Goal: Task Accomplishment & Management: Use online tool/utility

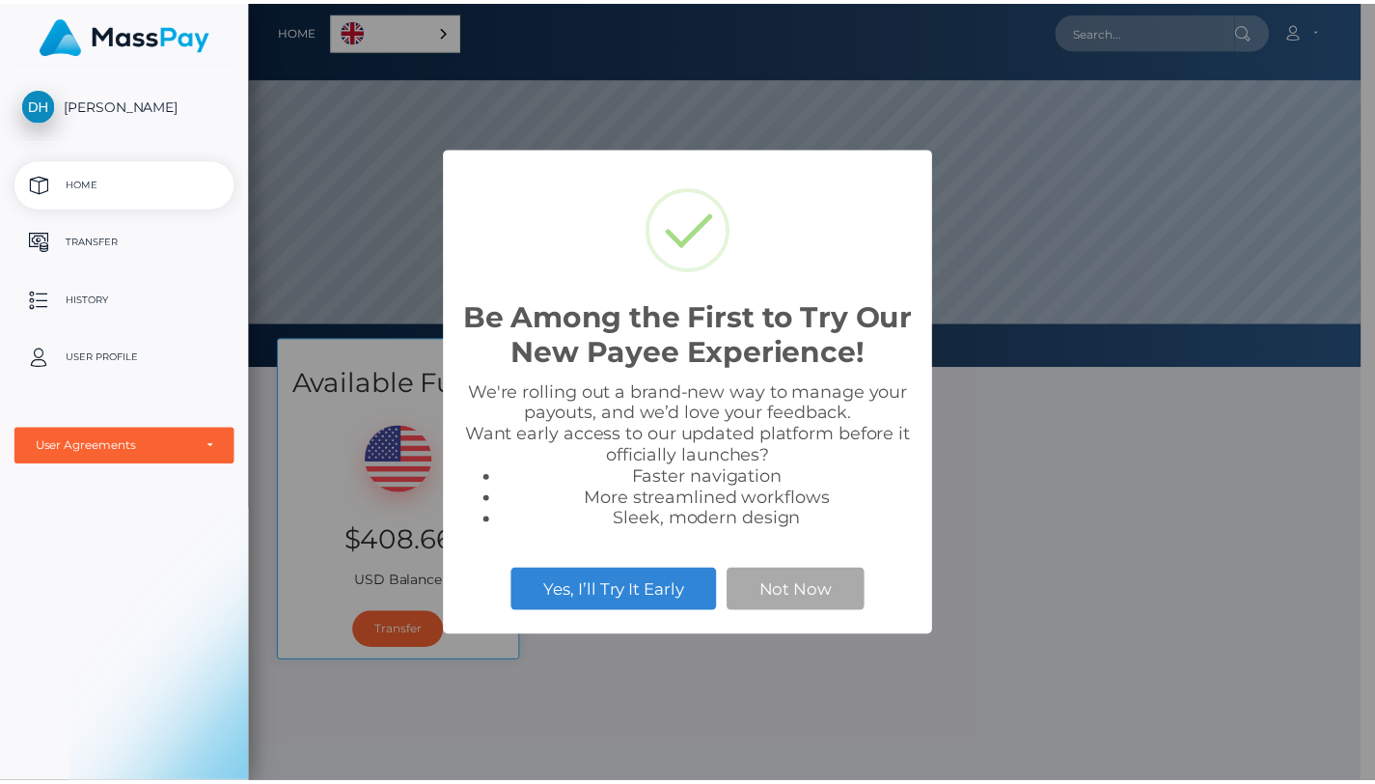
scroll to position [367, 1124]
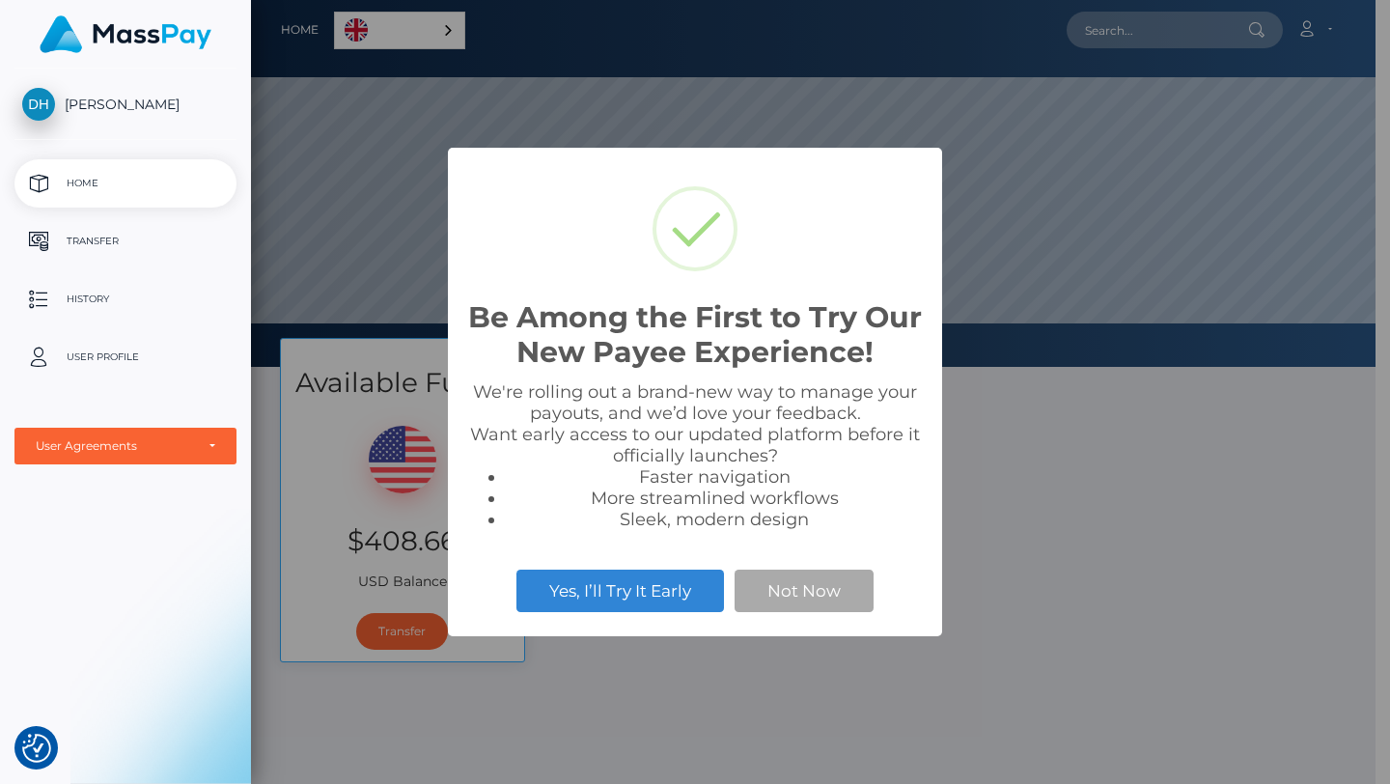
click at [857, 670] on div "Be Among the First to Try Our New Payee Experience! × We're rolling out a brand…" at bounding box center [695, 392] width 1390 height 784
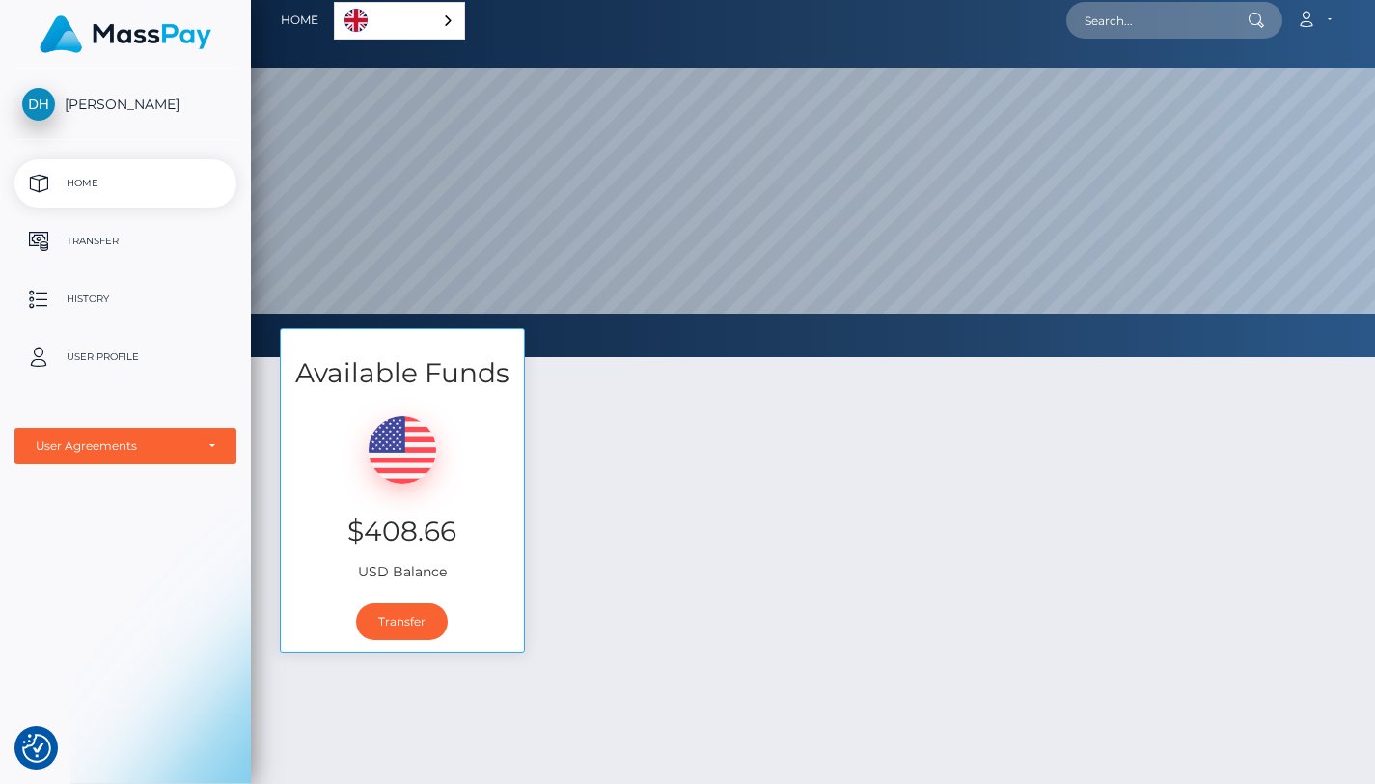
scroll to position [0, 0]
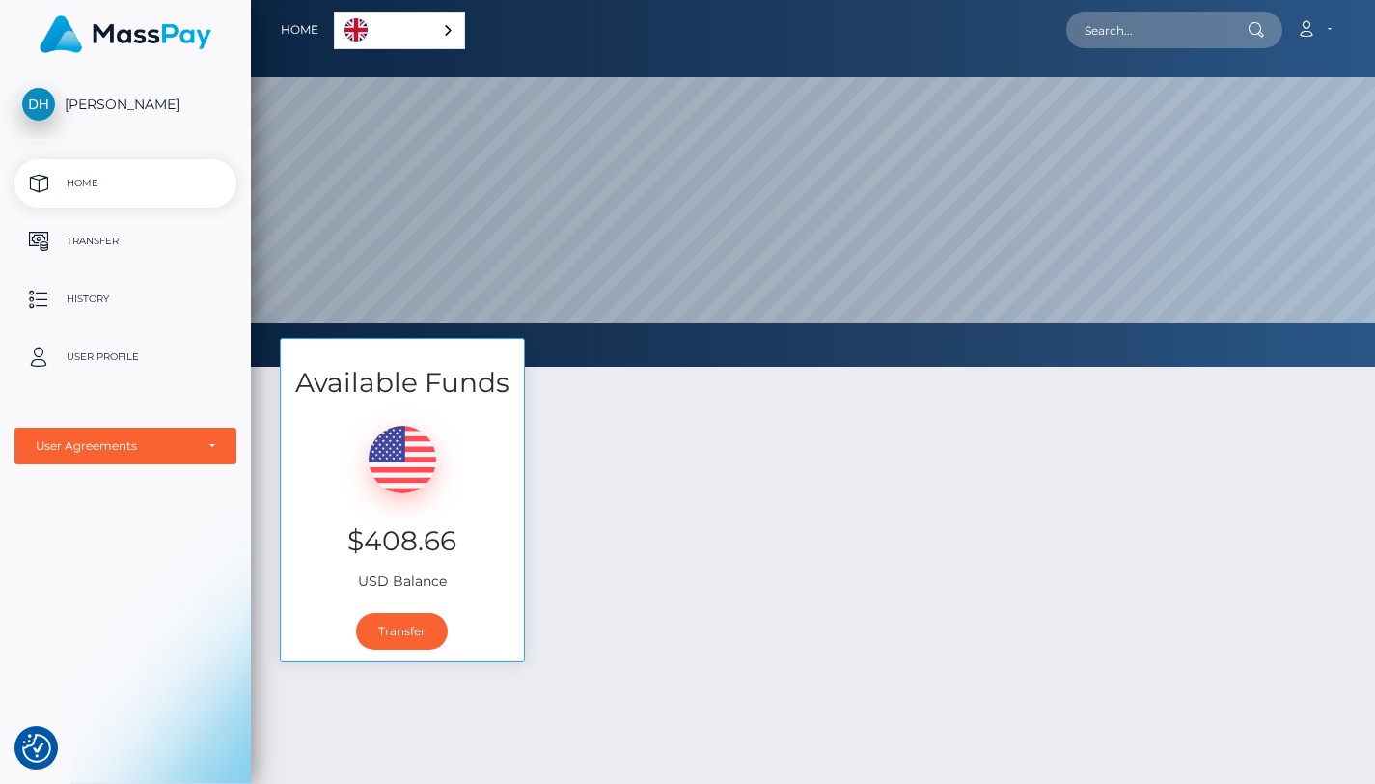
click at [111, 254] on p "Transfer" at bounding box center [125, 241] width 207 height 29
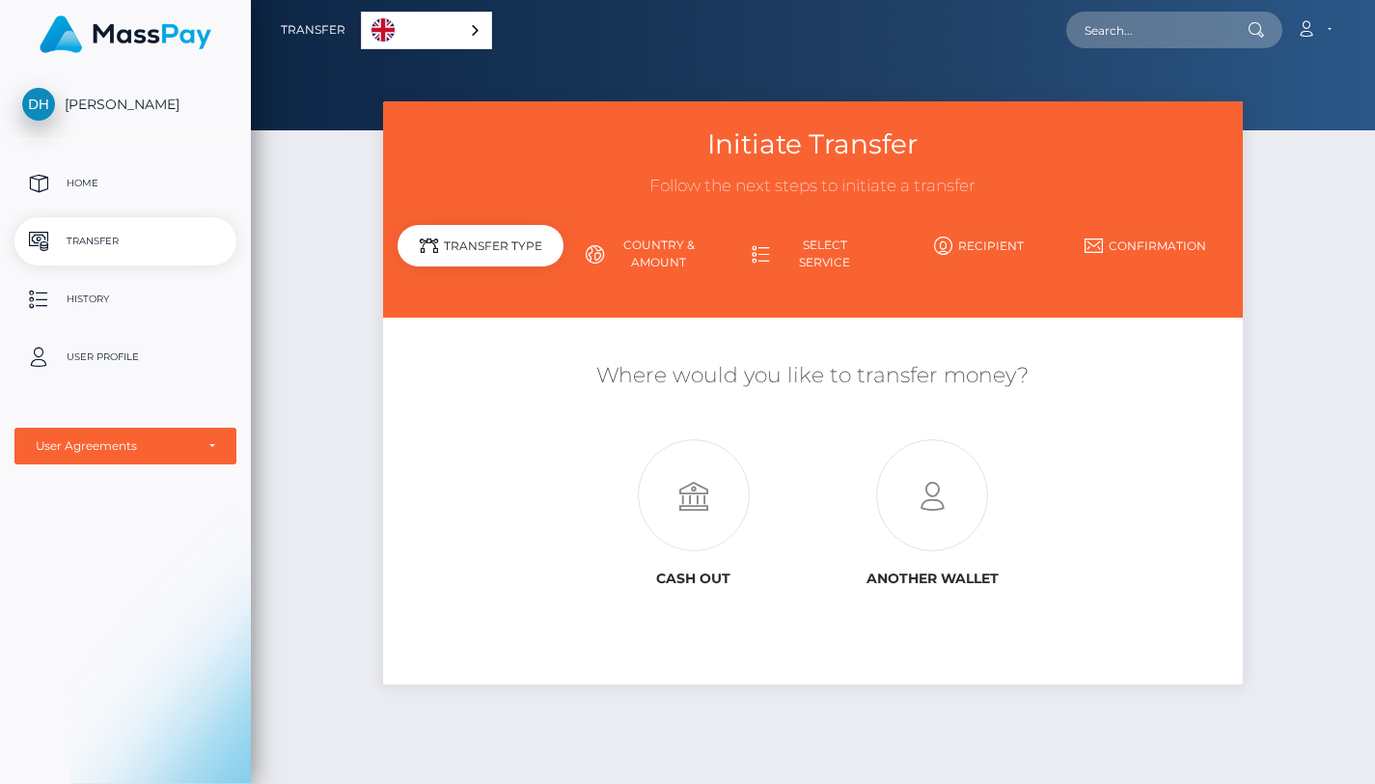
click at [101, 192] on p "Home" at bounding box center [125, 183] width 207 height 29
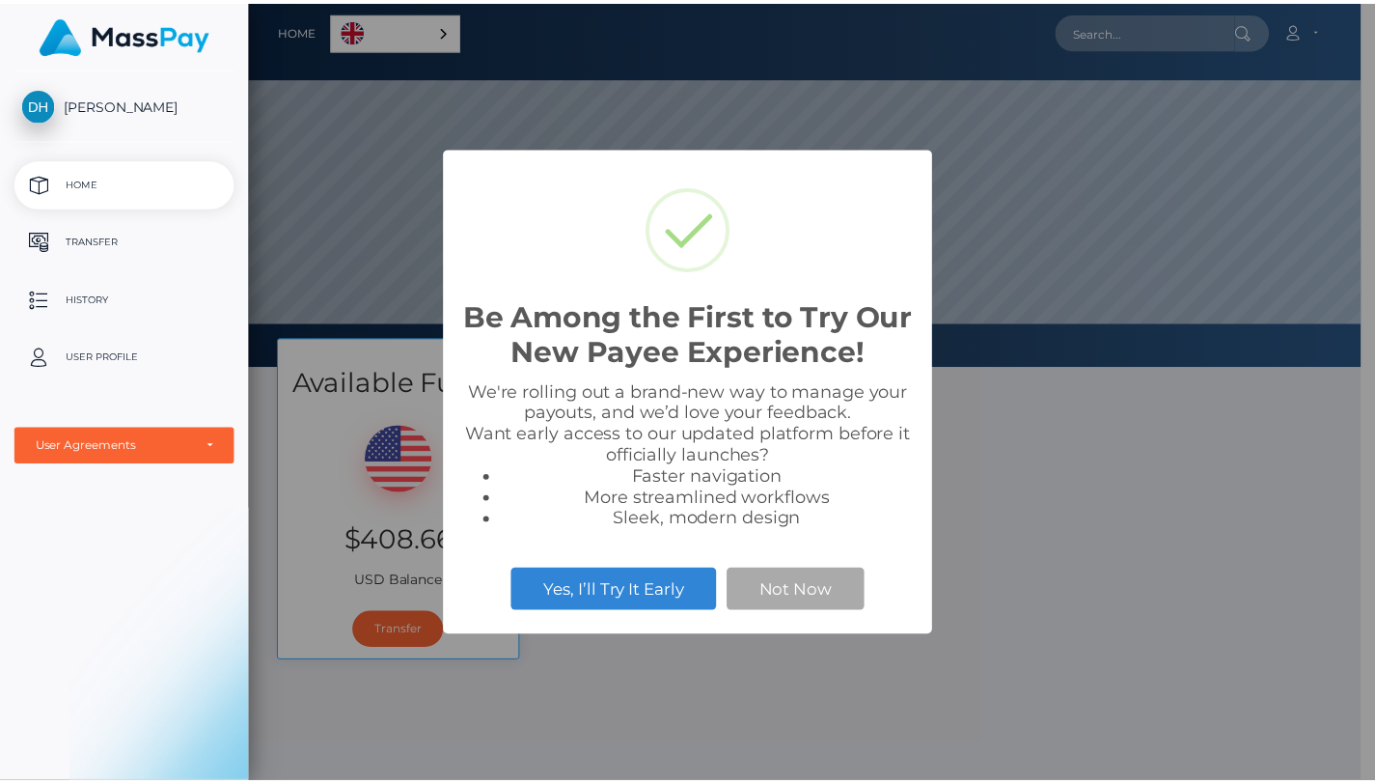
scroll to position [367, 1124]
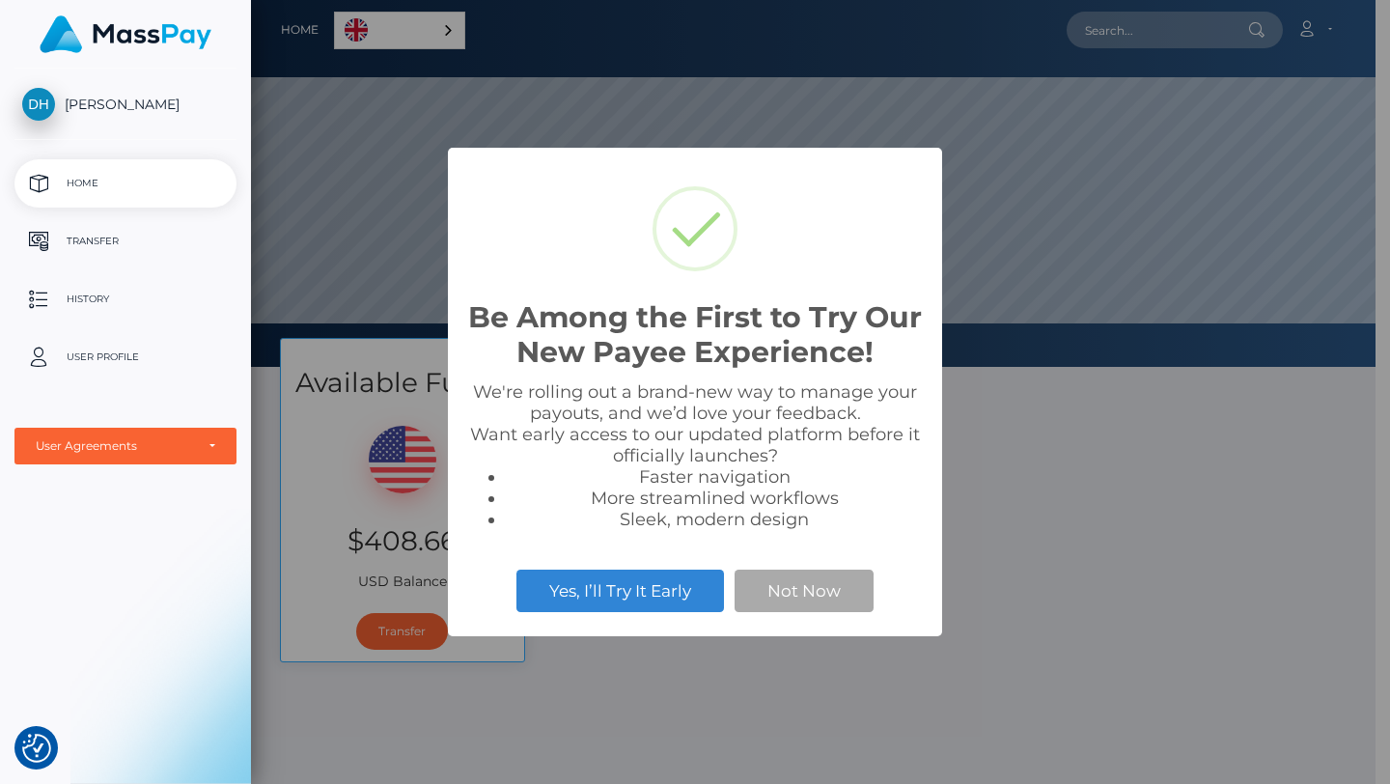
click at [980, 450] on div "Be Among the First to Try Our New Payee Experience! × We're rolling out a brand…" at bounding box center [695, 392] width 1390 height 784
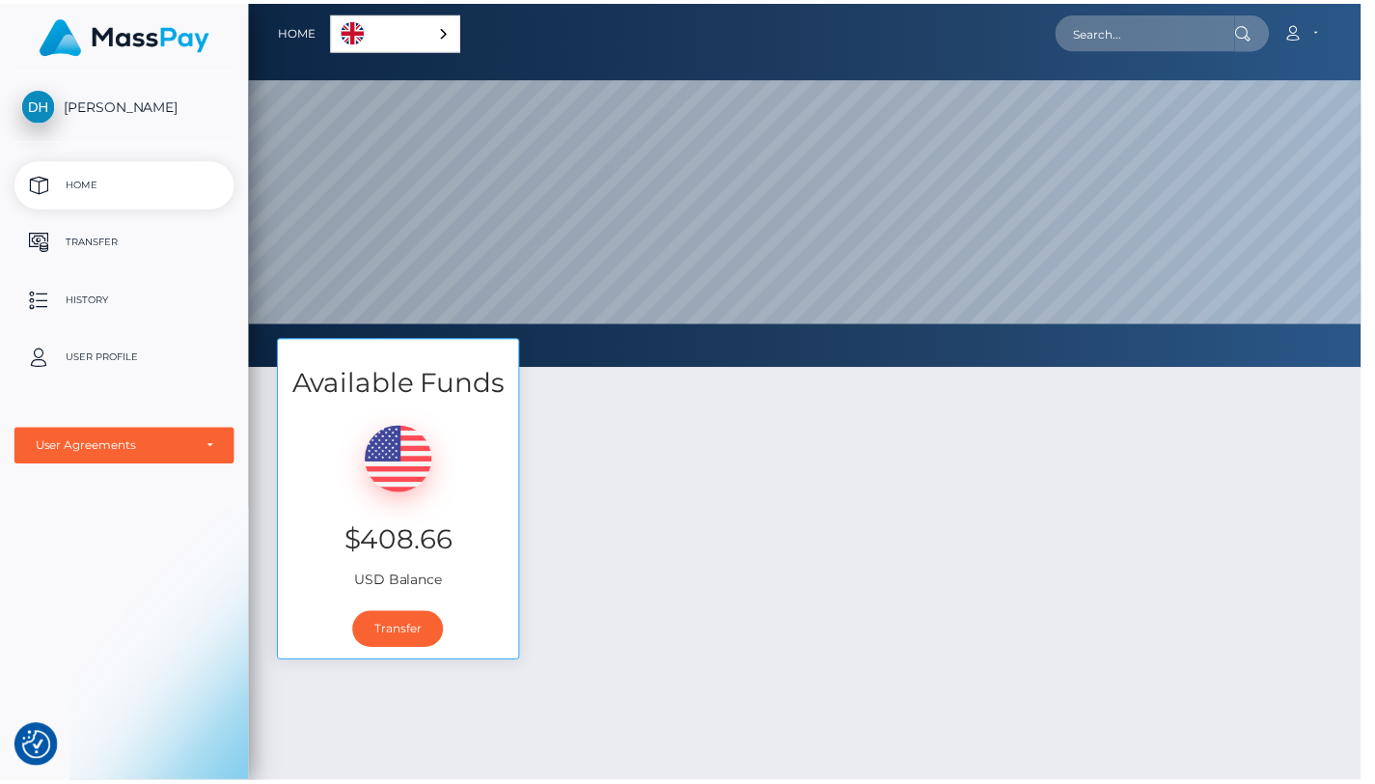
scroll to position [964780, 964023]
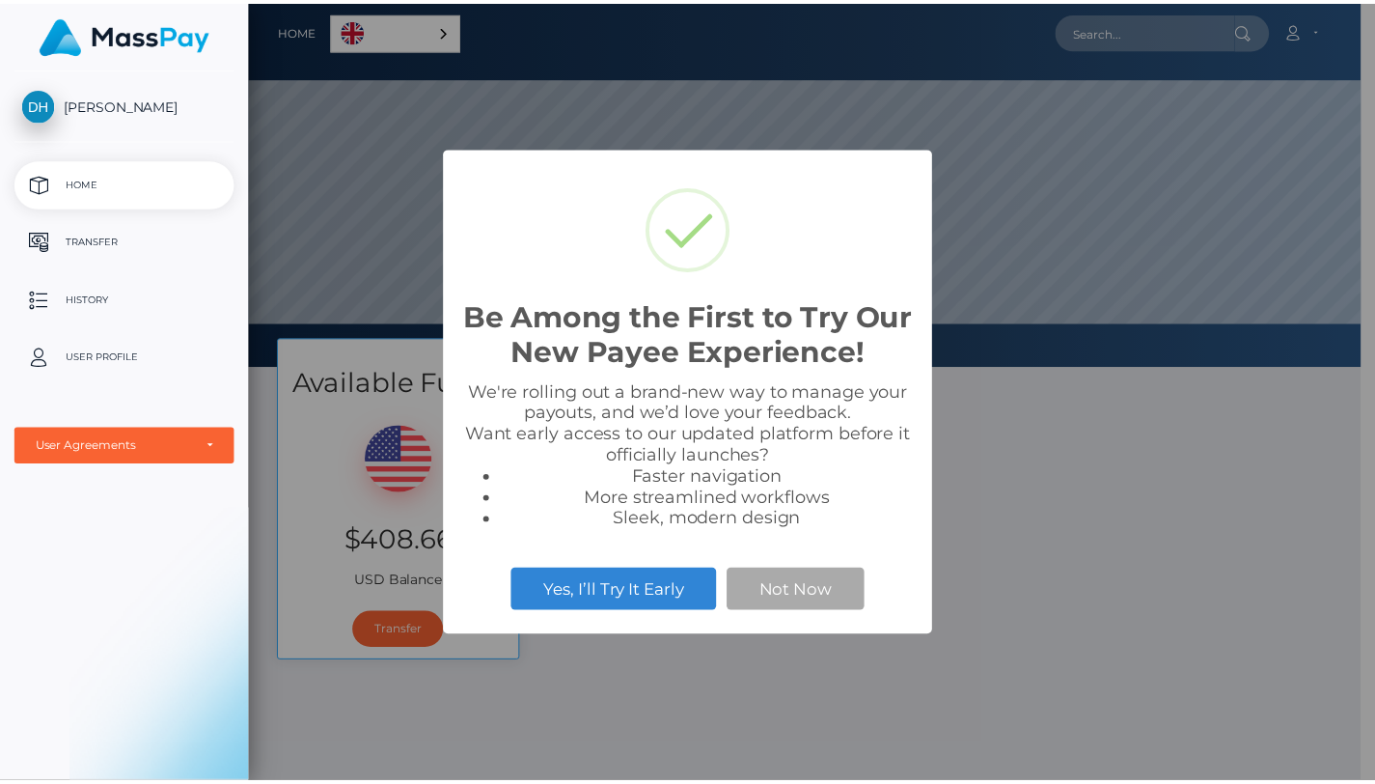
scroll to position [367, 1124]
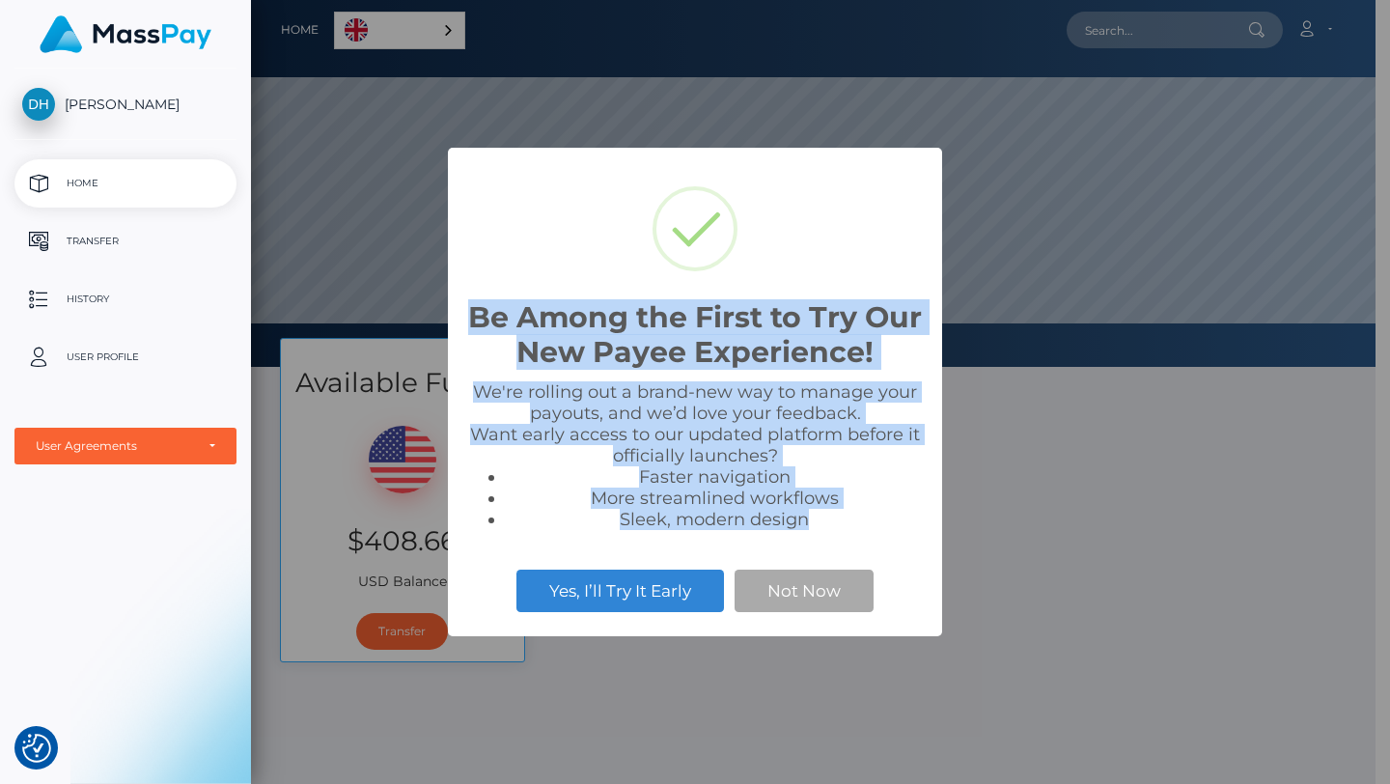
drag, startPoint x: 466, startPoint y: 314, endPoint x: 808, endPoint y: 538, distance: 408.5
click at [808, 538] on div "Be Among the First to Try Our New Payee Experience! × We're rolling out a brand…" at bounding box center [695, 392] width 494 height 489
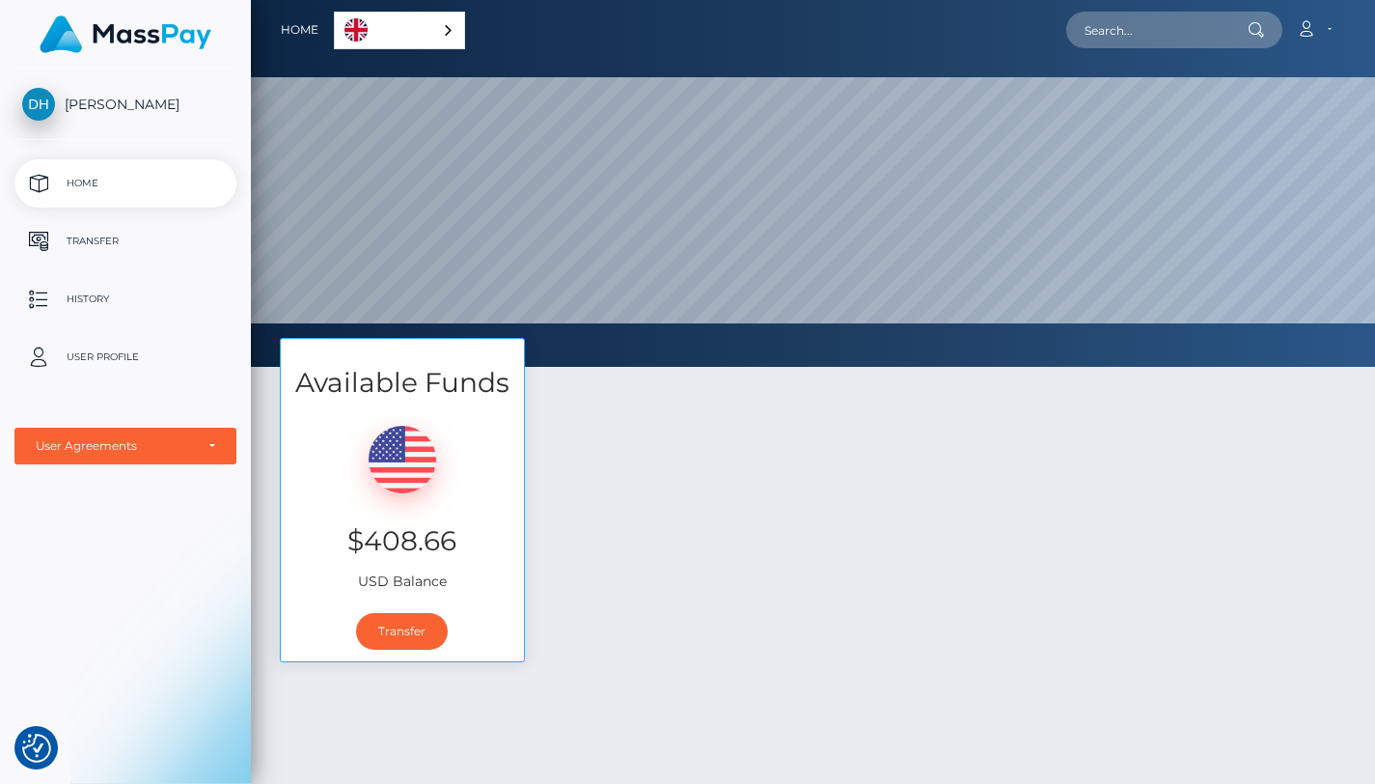
scroll to position [964780, 964023]
click at [917, 423] on div "Available Funds $408.66 USD Balance Transfer" at bounding box center [812, 510] width 1095 height 344
